Goal: Task Accomplishment & Management: Use online tool/utility

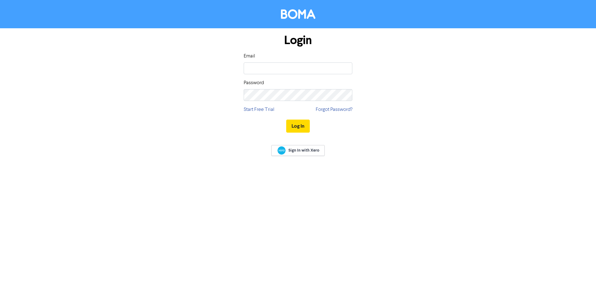
drag, startPoint x: 0, startPoint y: 0, endPoint x: 297, endPoint y: 71, distance: 305.6
click at [298, 75] on div "Email Password" at bounding box center [298, 76] width 109 height 48
click at [297, 71] on input "email" at bounding box center [298, 68] width 109 height 12
type input "[EMAIL_ADDRESS][DOMAIN_NAME]"
click at [286, 119] on button "Log In" at bounding box center [298, 125] width 24 height 13
